Goal: Transaction & Acquisition: Book appointment/travel/reservation

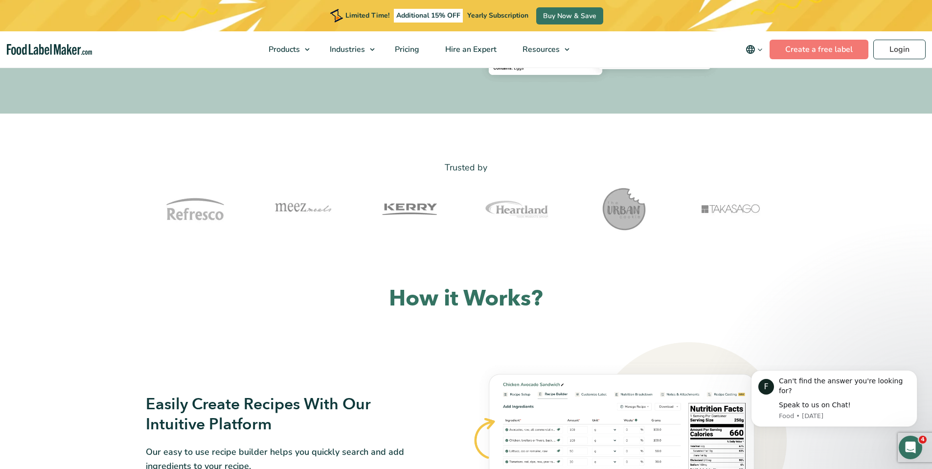
scroll to position [285, 0]
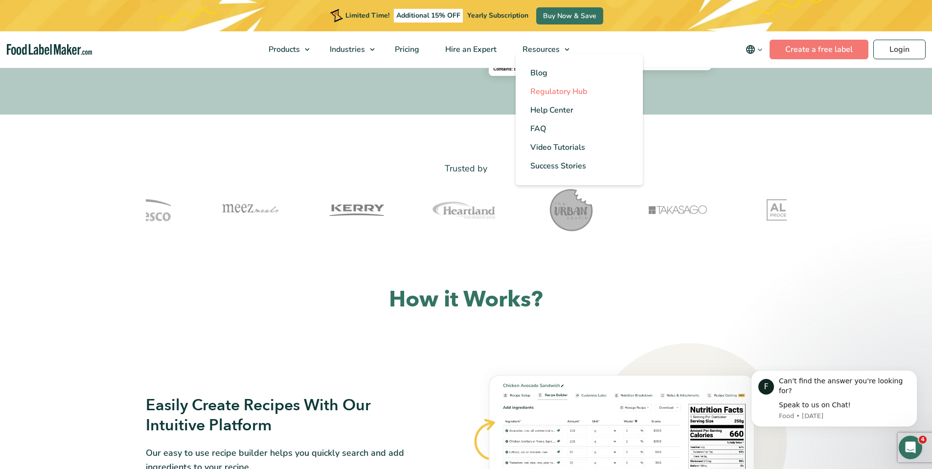
click at [552, 90] on span "Regulatory Hub" at bounding box center [559, 91] width 57 height 11
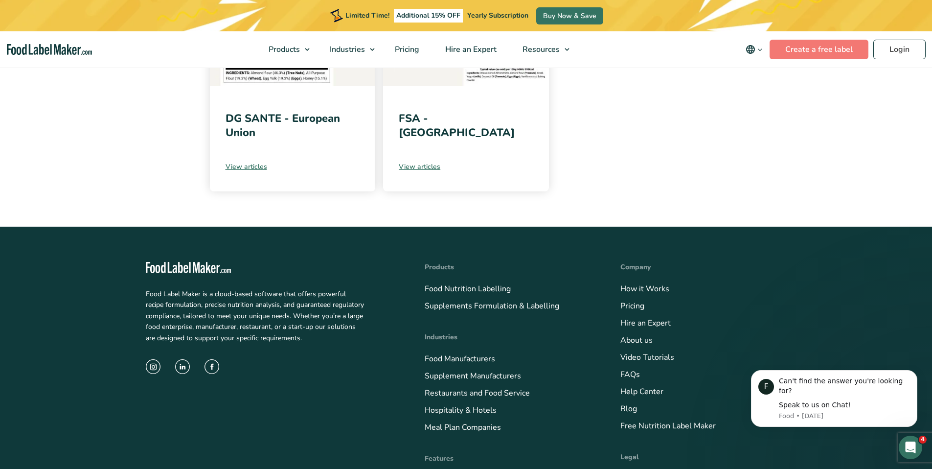
scroll to position [774, 0]
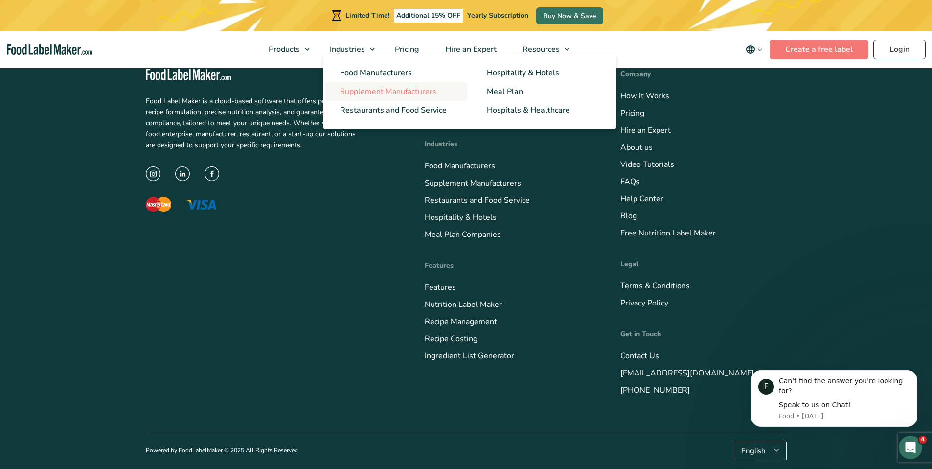
click at [381, 91] on span "Supplement Manufacturers" at bounding box center [388, 91] width 96 height 11
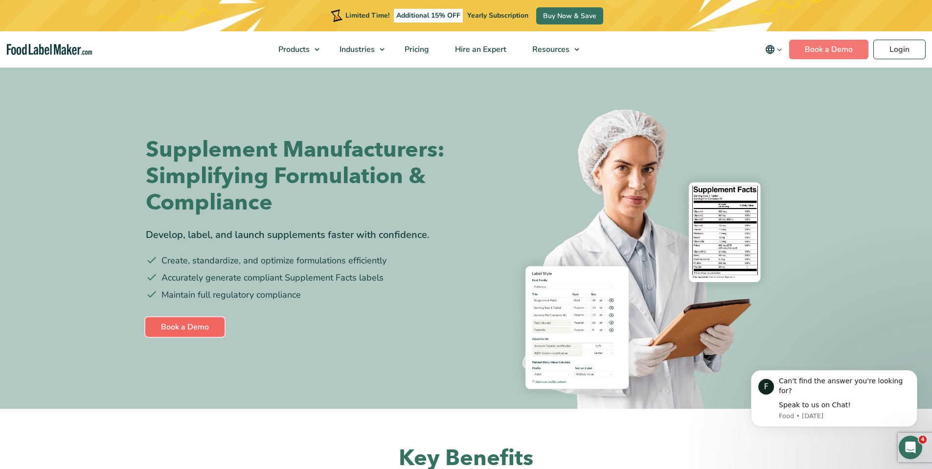
click at [167, 329] on link "Book a Demo" at bounding box center [184, 327] width 79 height 20
